Goal: Task Accomplishment & Management: Use online tool/utility

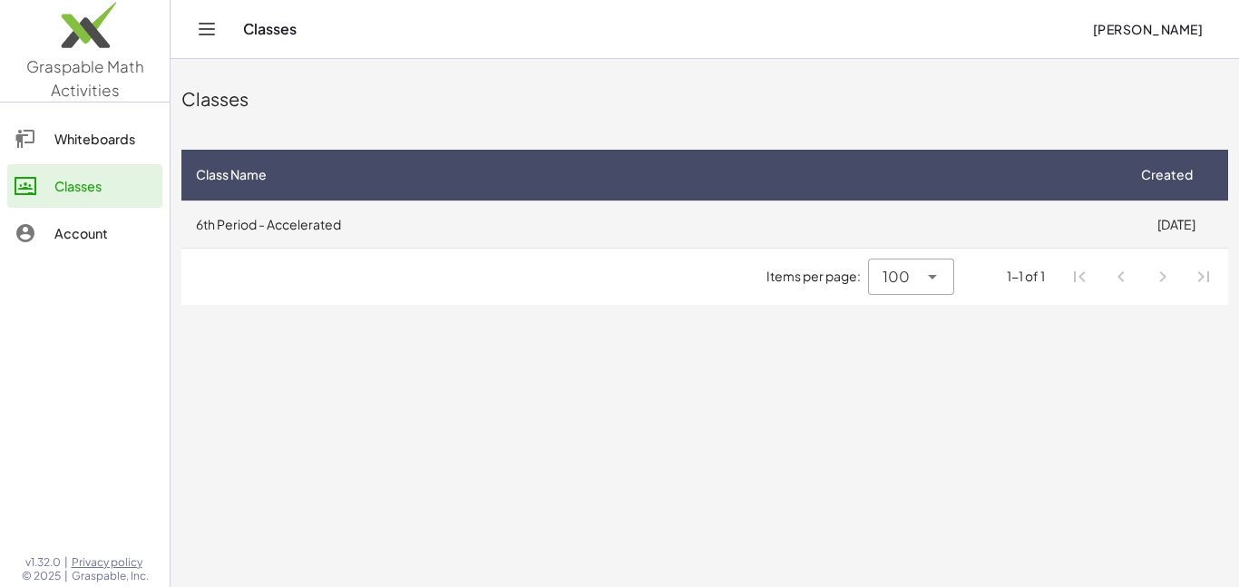
click at [574, 220] on td "6th Period - Accelerated" at bounding box center [652, 223] width 942 height 47
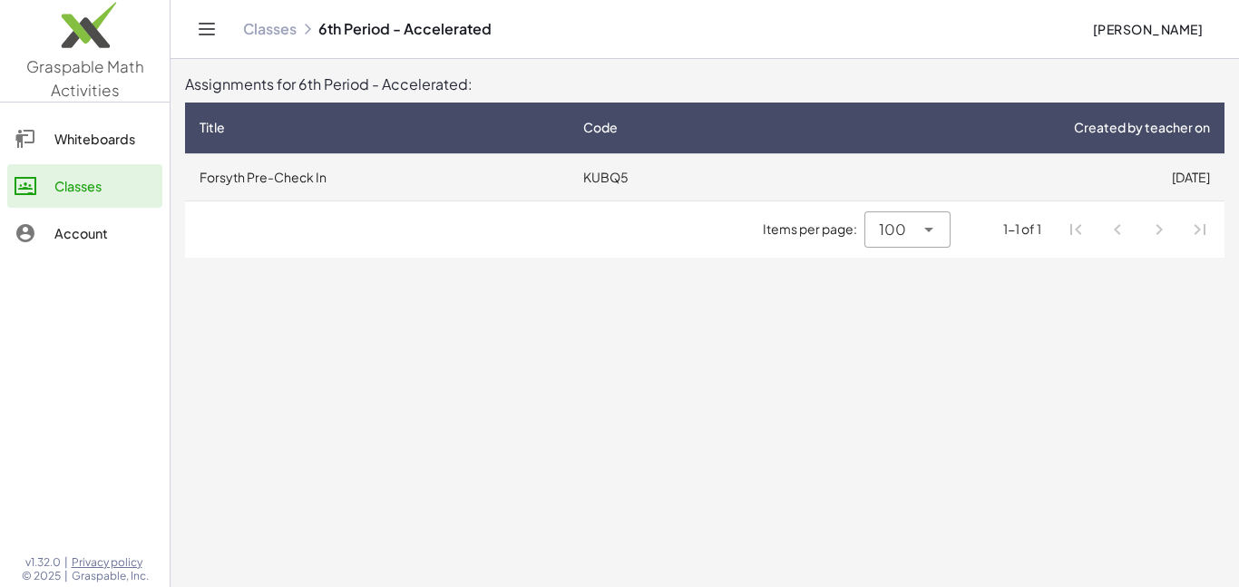
click at [642, 190] on td "KUBQ5" at bounding box center [670, 176] width 203 height 47
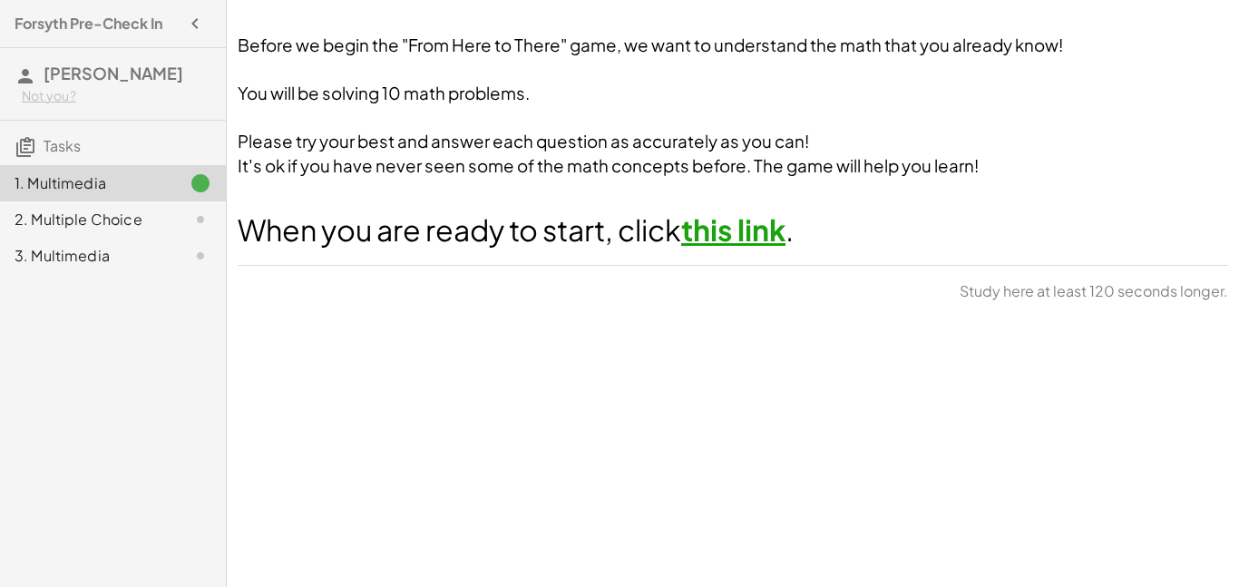
click at [745, 249] on h1 "When you are ready to start, click this link ." at bounding box center [733, 230] width 990 height 41
click at [721, 213] on link "this link" at bounding box center [733, 229] width 104 height 36
click at [724, 236] on link "this link" at bounding box center [733, 229] width 104 height 36
click at [1173, 292] on span "Continue" at bounding box center [1179, 296] width 69 height 16
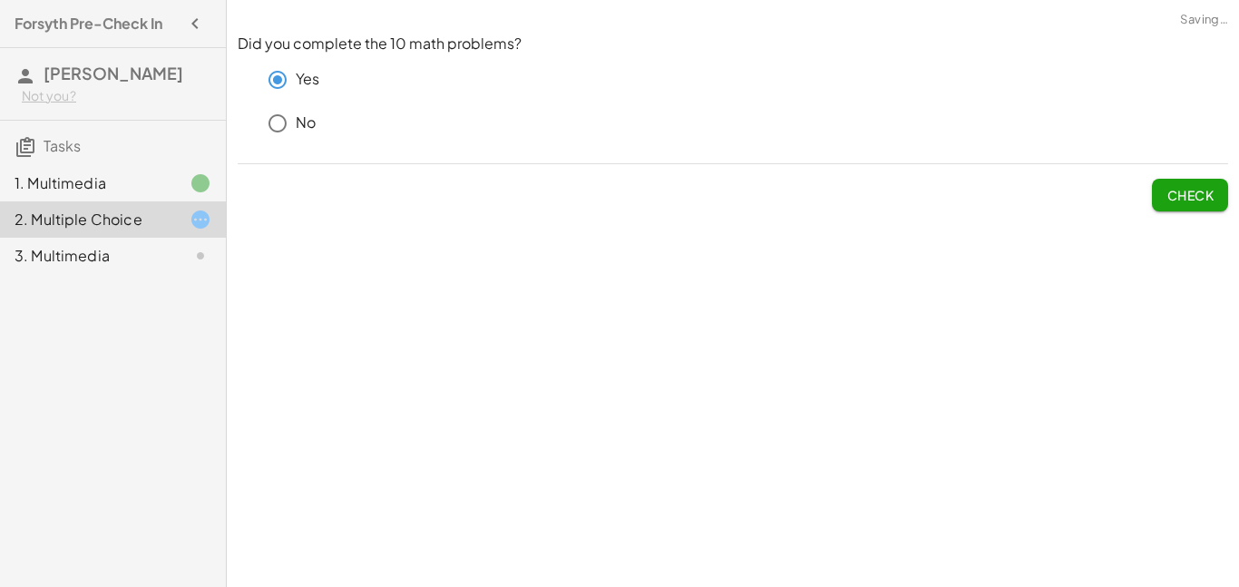
click at [1194, 200] on span "Check" at bounding box center [1189, 195] width 47 height 16
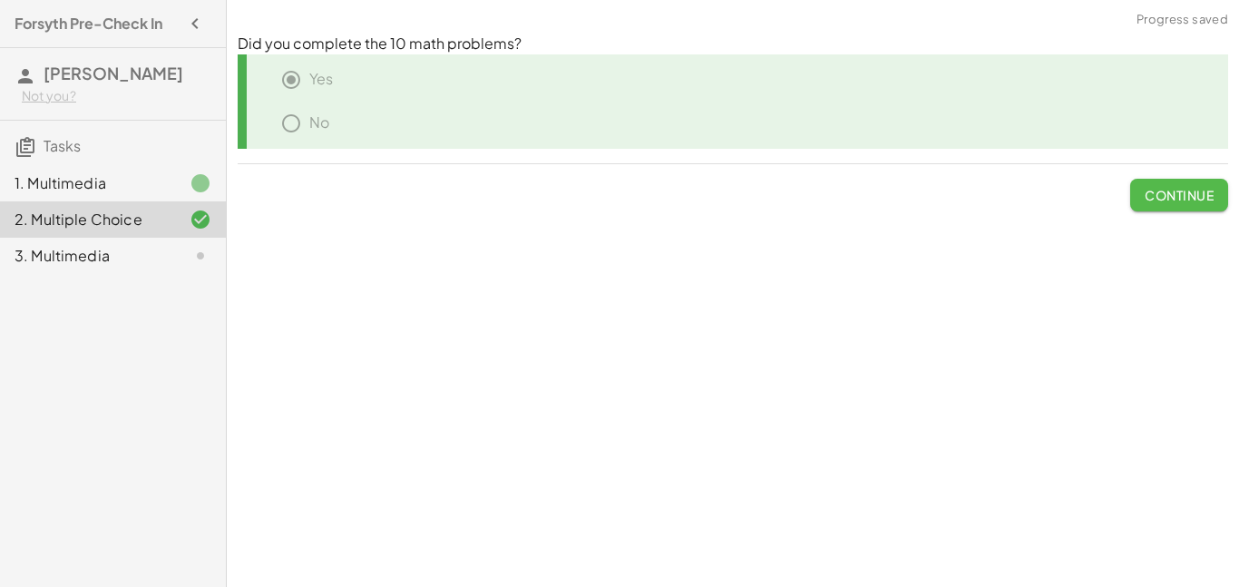
click at [1189, 196] on span "Continue" at bounding box center [1179, 195] width 69 height 16
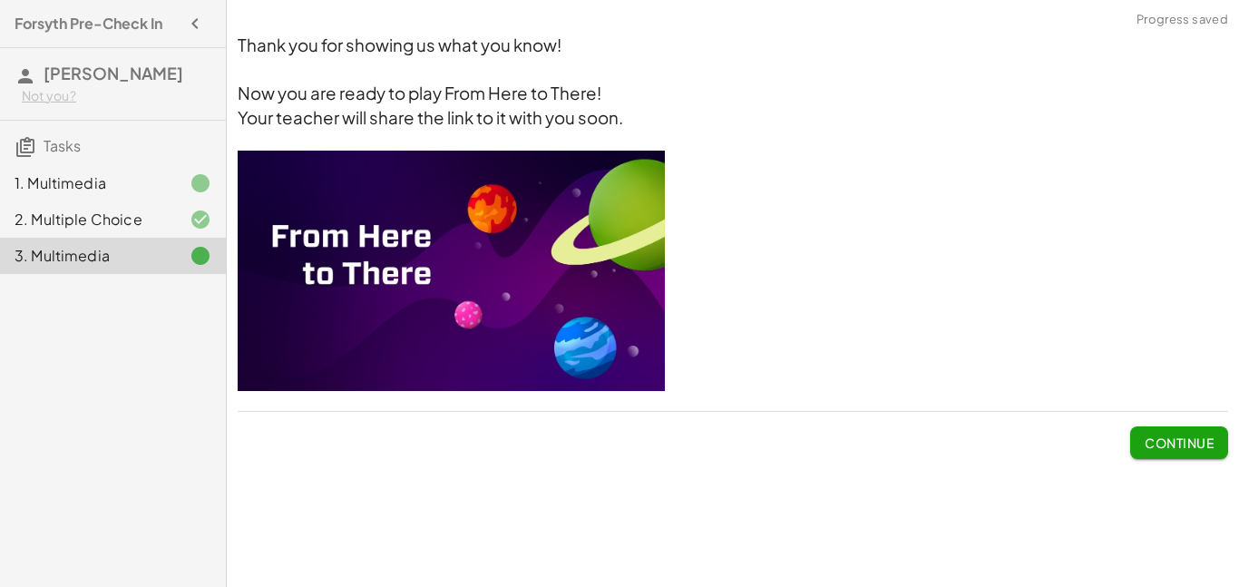
click at [1183, 436] on span "Continue" at bounding box center [1179, 442] width 69 height 16
